Goal: Task Accomplishment & Management: Manage account settings

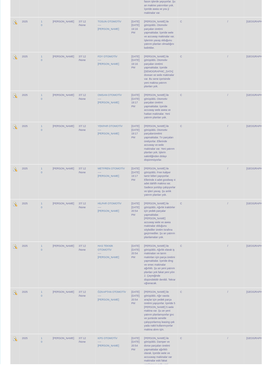
scroll to position [1608, 0]
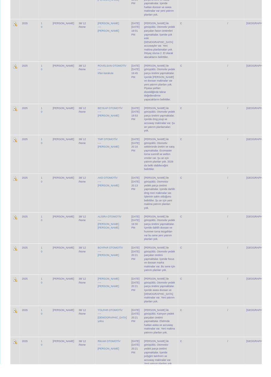
scroll to position [301, 0]
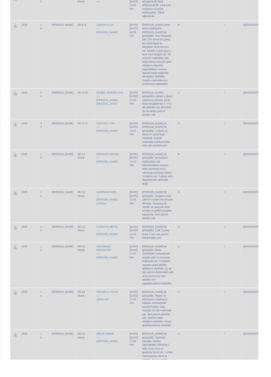
scroll to position [1609, 0]
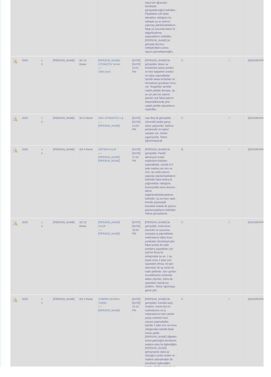
scroll to position [2373, 0]
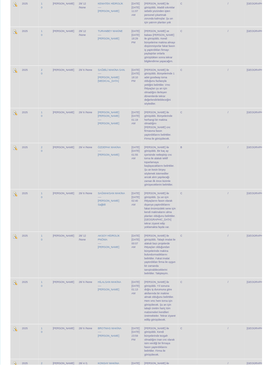
scroll to position [1847, 0]
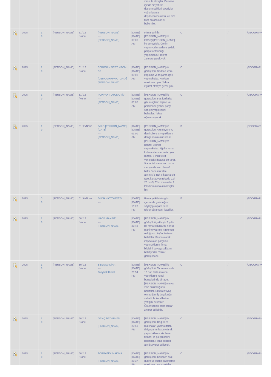
scroll to position [674, 0]
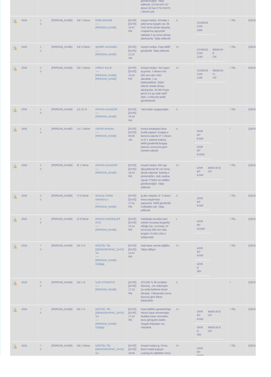
scroll to position [1525, 0]
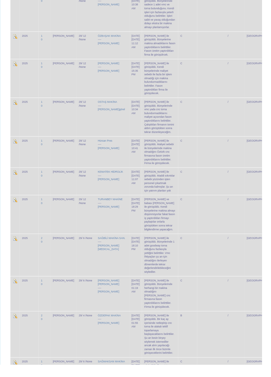
scroll to position [1847, 0]
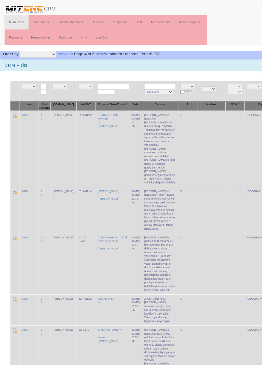
scroll to position [286, 0]
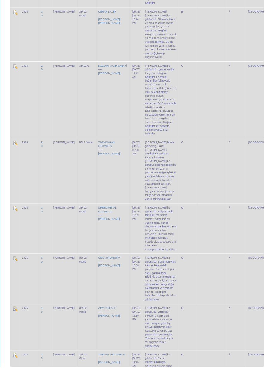
scroll to position [1607, 0]
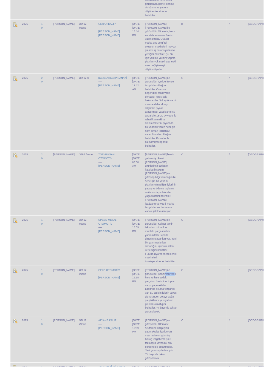
click at [184, 273] on td "C" at bounding box center [194, 299] width 20 height 52
copy td "Salih bey ile görüşüldü. Şanzıman vites kolu ve kule yedek parçaları üretimi ve…"
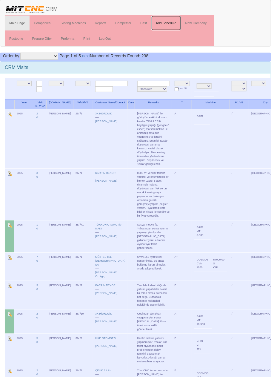
click at [174, 22] on link "Add Schedule" at bounding box center [166, 23] width 30 height 15
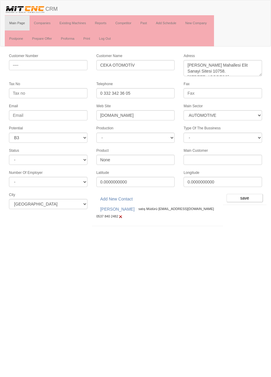
select select "370"
select select "6"
click at [244, 196] on input "save" at bounding box center [245, 198] width 36 height 8
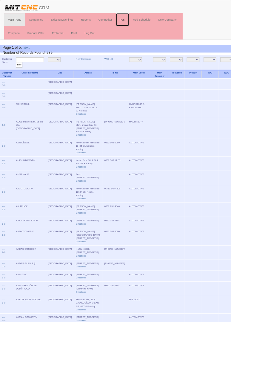
click at [145, 22] on link "Past" at bounding box center [144, 23] width 16 height 15
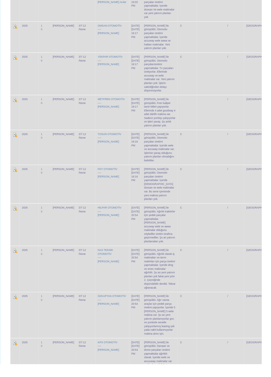
scroll to position [1608, 0]
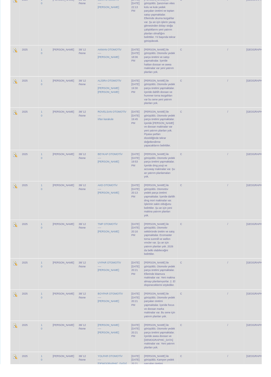
scroll to position [424, 0]
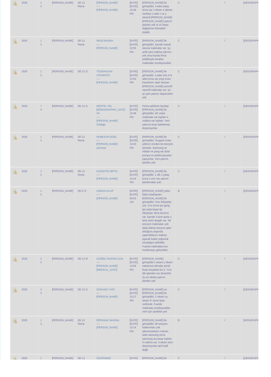
scroll to position [1624, 0]
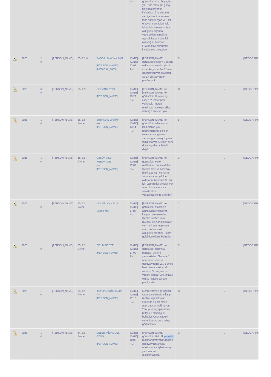
click at [167, 344] on td "[PERSON_NAME] görüşüldü. Hidrolik pistonlu motorlar üretiyorlar doosan goodway …" at bounding box center [165, 360] width 37 height 32
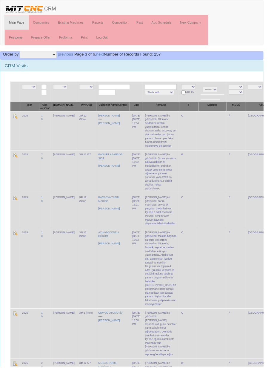
click at [204, 216] on td at bounding box center [218, 216] width 29 height 36
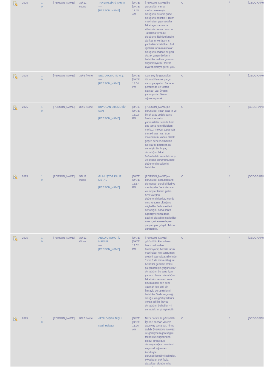
scroll to position [2049, 0]
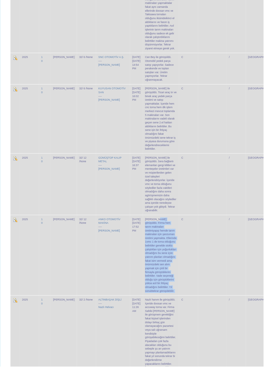
copy tr "Nejdet beyle görüşüldü. Firma hem tarım makinaları üretimiyapıp hemde tarım mak…"
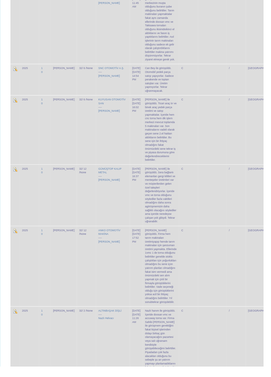
scroll to position [2019, 0]
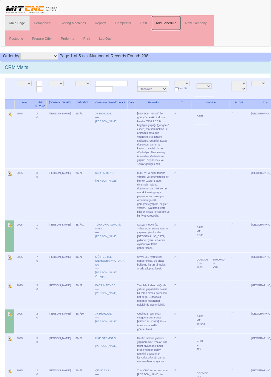
click at [168, 23] on link "Add Schedule" at bounding box center [166, 23] width 30 height 15
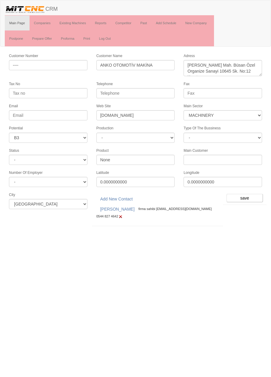
select select "363"
select select "6"
click at [246, 196] on input "save" at bounding box center [245, 198] width 36 height 8
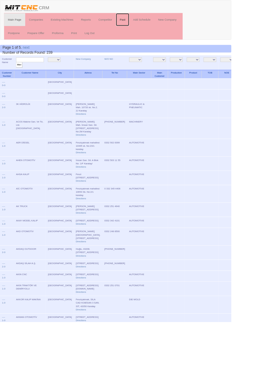
click at [146, 22] on link "Past" at bounding box center [144, 23] width 16 height 15
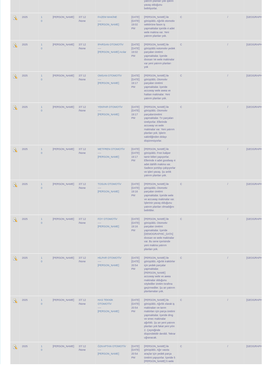
scroll to position [1655, 0]
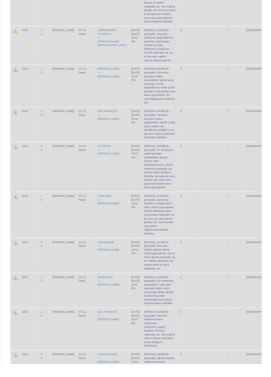
scroll to position [1136, 0]
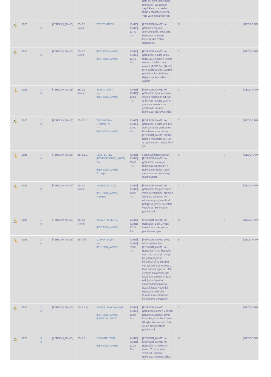
scroll to position [1613, 0]
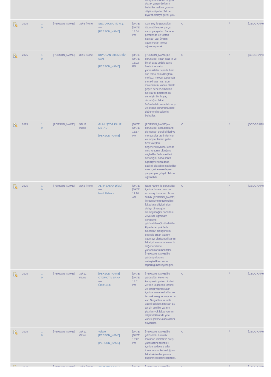
scroll to position [2136, 0]
click at [204, 336] on td at bounding box center [218, 354] width 29 height 36
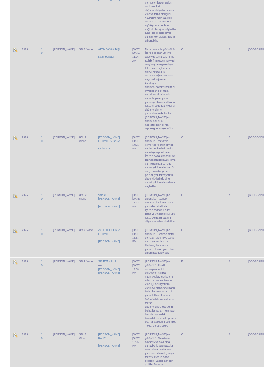
scroll to position [2323, 0]
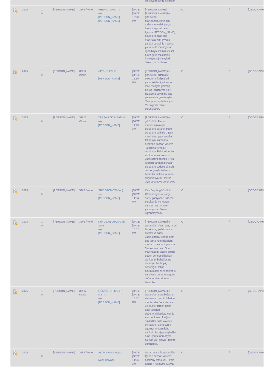
scroll to position [2323, 0]
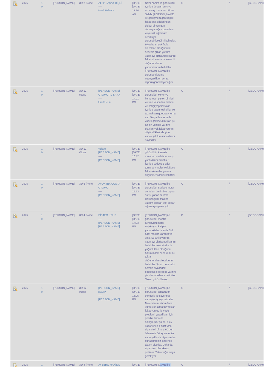
click at [184, 292] on td "C" at bounding box center [194, 331] width 20 height 79
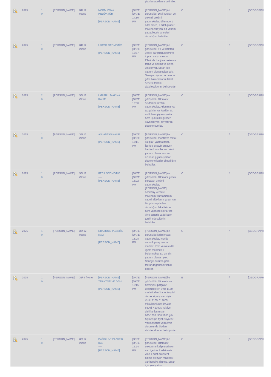
scroll to position [834, 0]
copy td "Ahmet bey ile görüşüldü. Otomotiv sektörüne kalıp üretimleri var. İçeride 2 ade…"
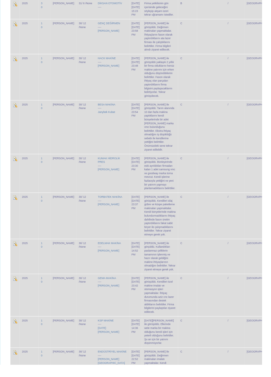
scroll to position [817, 0]
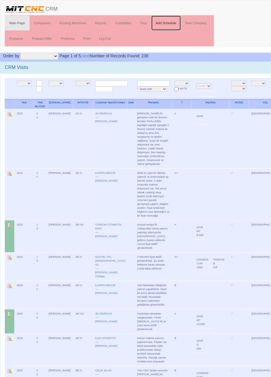
click at [170, 22] on link "Add Schedule" at bounding box center [166, 23] width 30 height 15
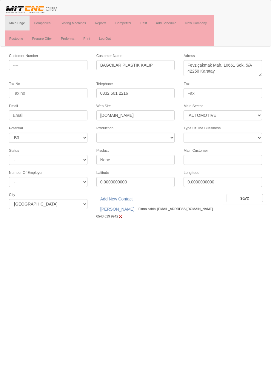
select select "370"
select select "6"
click at [247, 195] on input "save" at bounding box center [245, 198] width 36 height 8
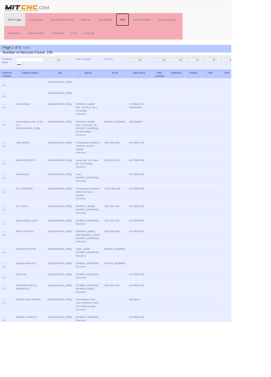
click at [145, 22] on link "Past" at bounding box center [144, 23] width 16 height 15
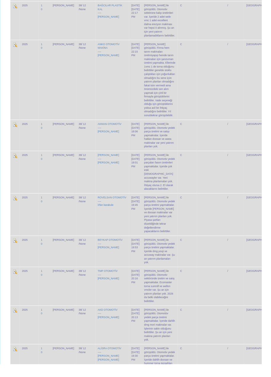
scroll to position [167, 0]
